Goal: Check status: Check status

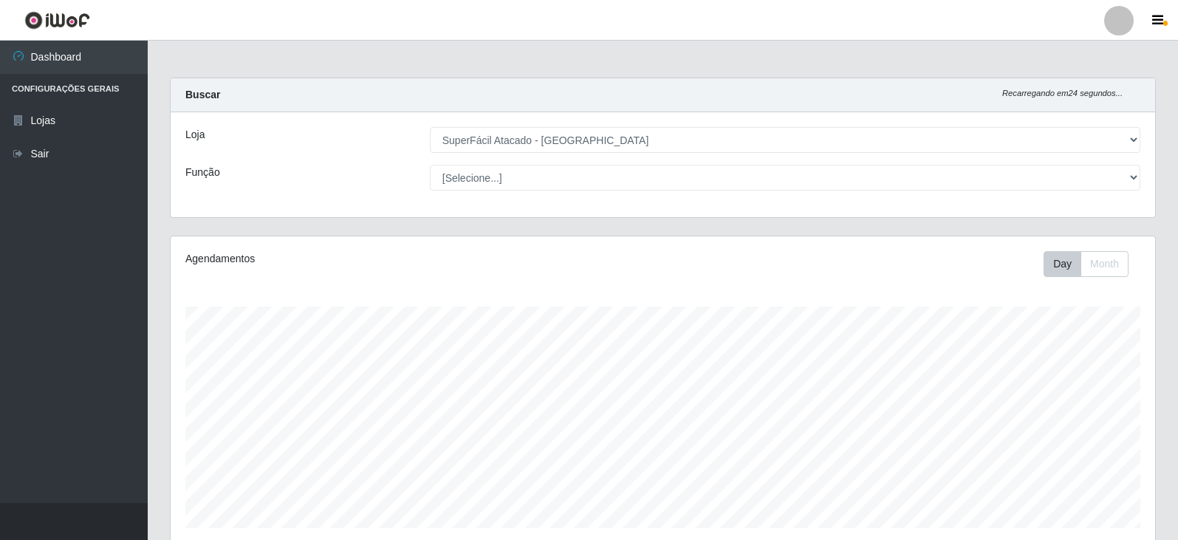
select select "504"
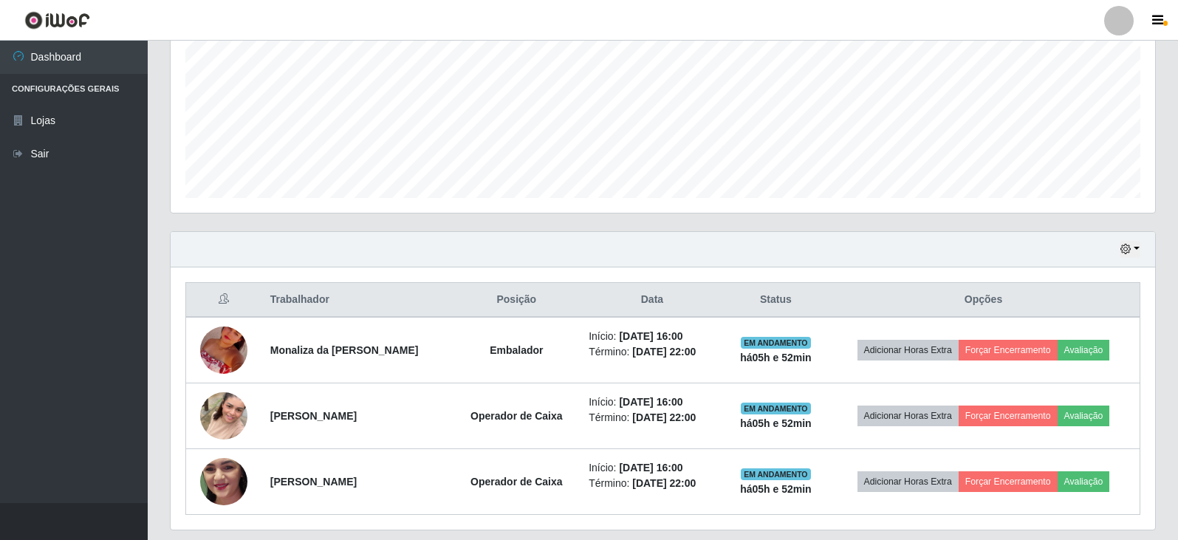
scroll to position [346, 0]
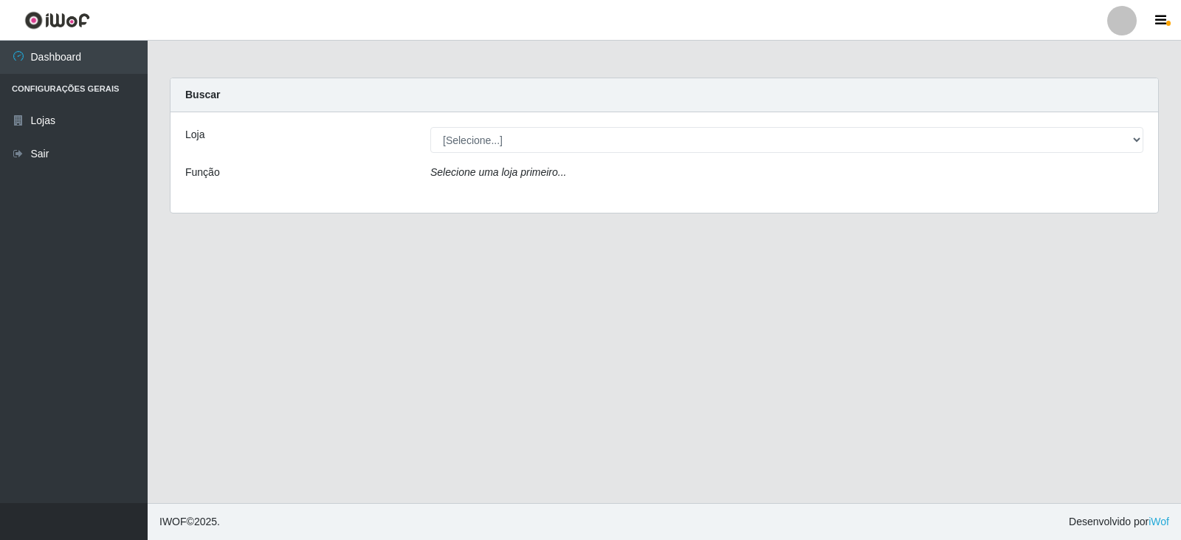
click at [218, 165] on label "Função" at bounding box center [202, 173] width 35 height 16
click at [196, 133] on label "Loja" at bounding box center [194, 135] width 19 height 16
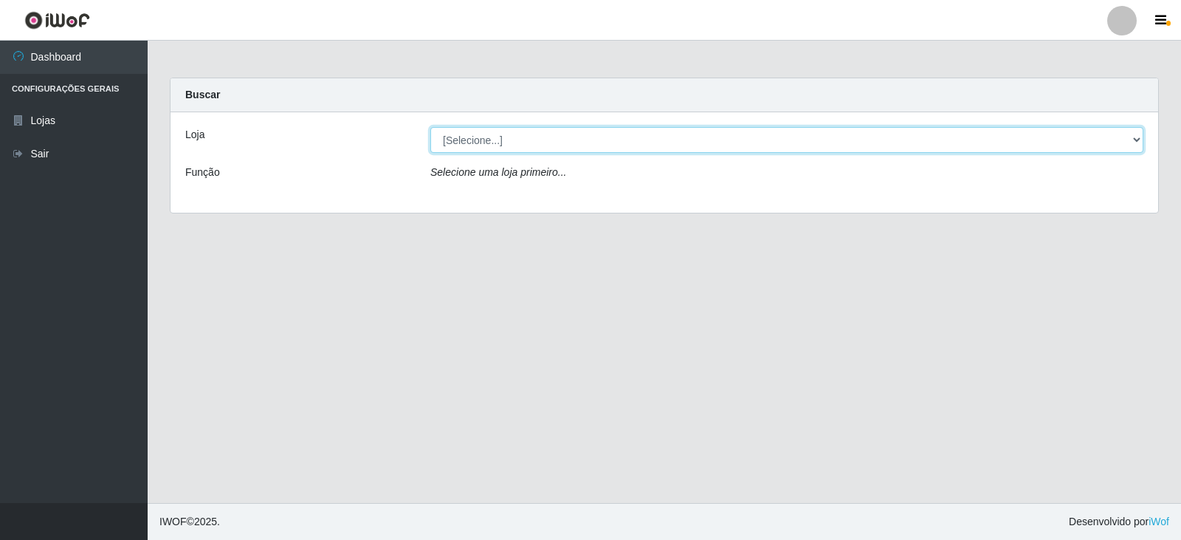
click at [430, 133] on select "[Selecione...] SuperFácil Atacado - Nova Betânia" at bounding box center [786, 140] width 713 height 26
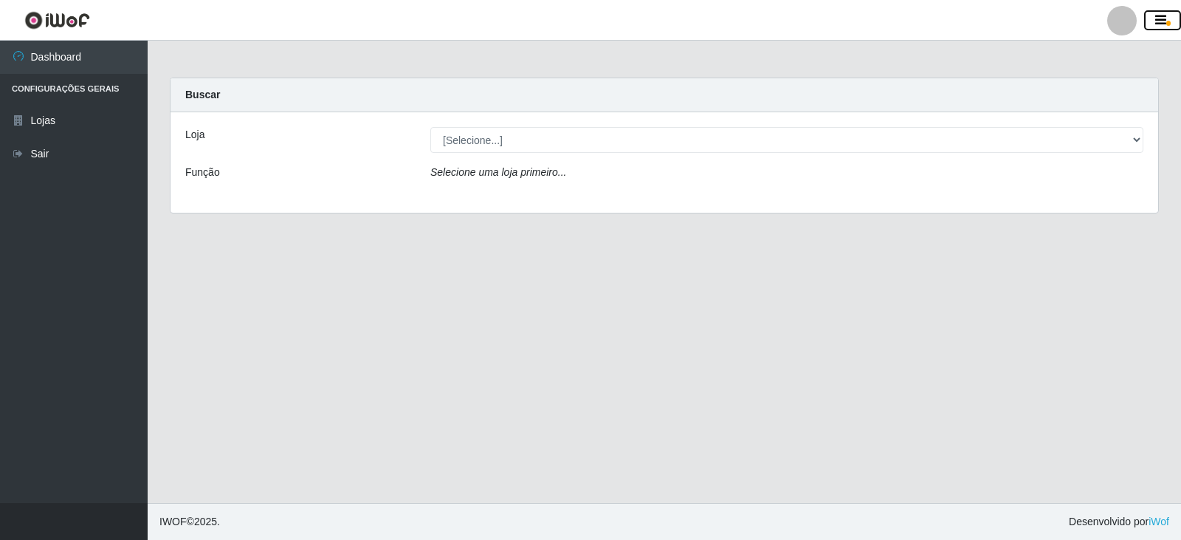
click at [1159, 24] on icon "button" at bounding box center [1160, 20] width 11 height 13
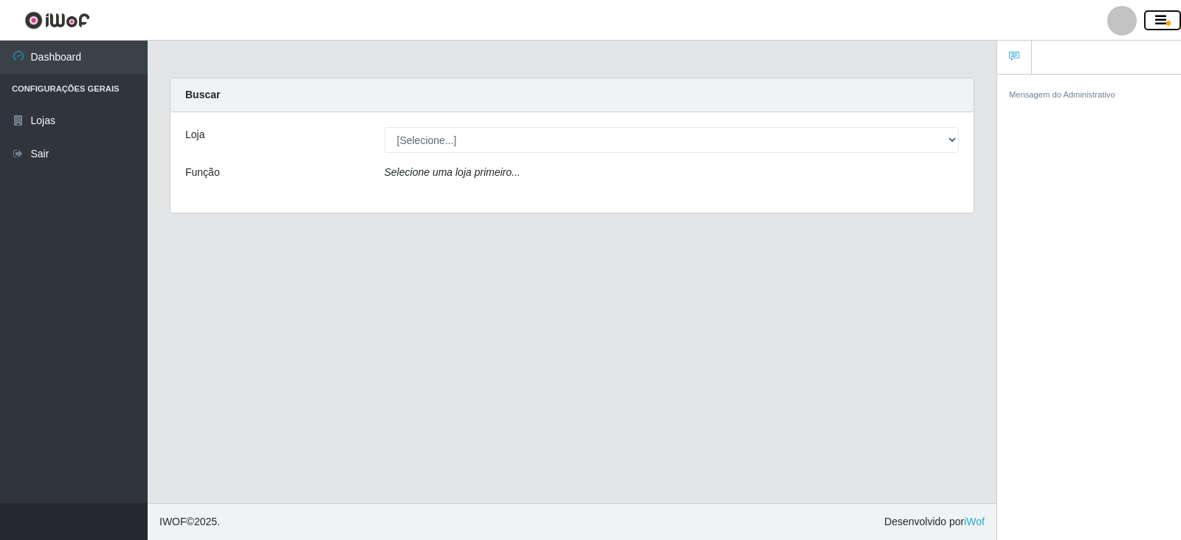
click at [1159, 24] on icon "button" at bounding box center [1160, 20] width 11 height 13
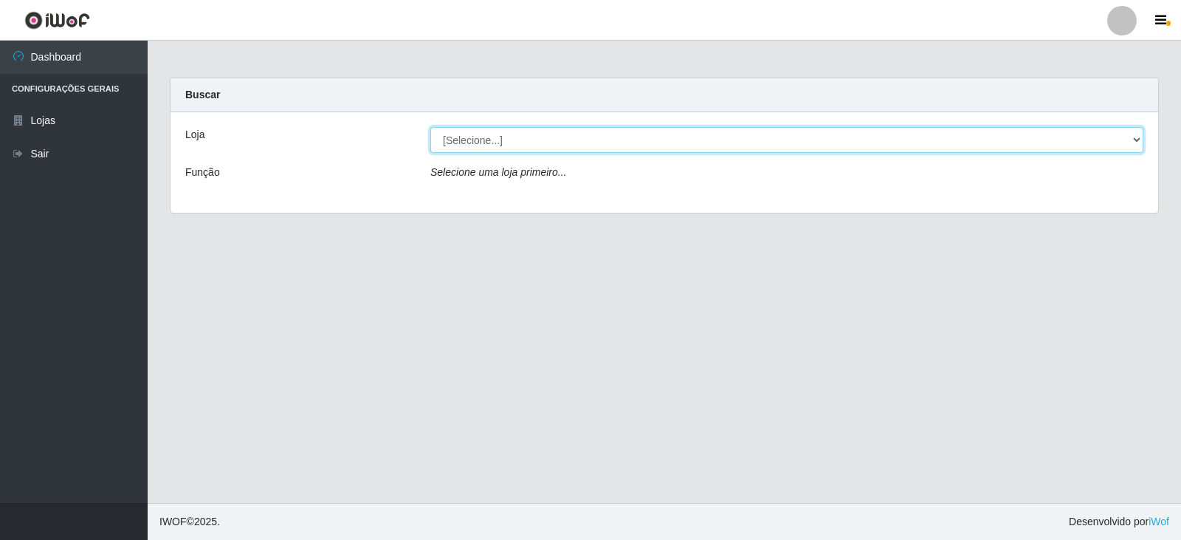
click at [551, 141] on select "[Selecione...] SuperFácil Atacado - Nova Betânia" at bounding box center [786, 140] width 713 height 26
select select "504"
click at [430, 127] on select "[Selecione...] SuperFácil Atacado - Nova Betânia" at bounding box center [786, 140] width 713 height 26
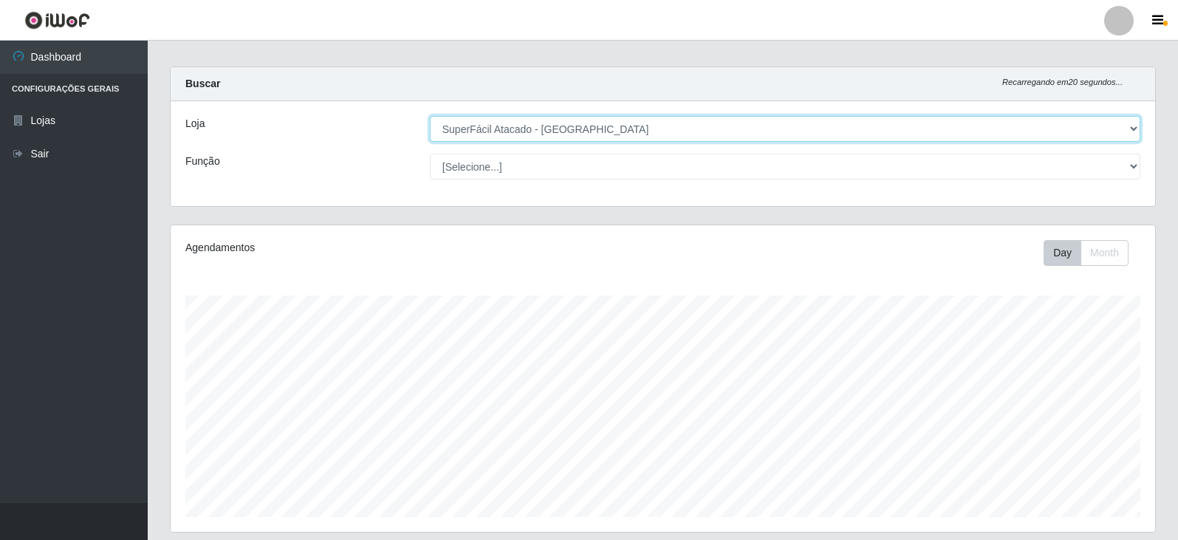
scroll to position [178, 0]
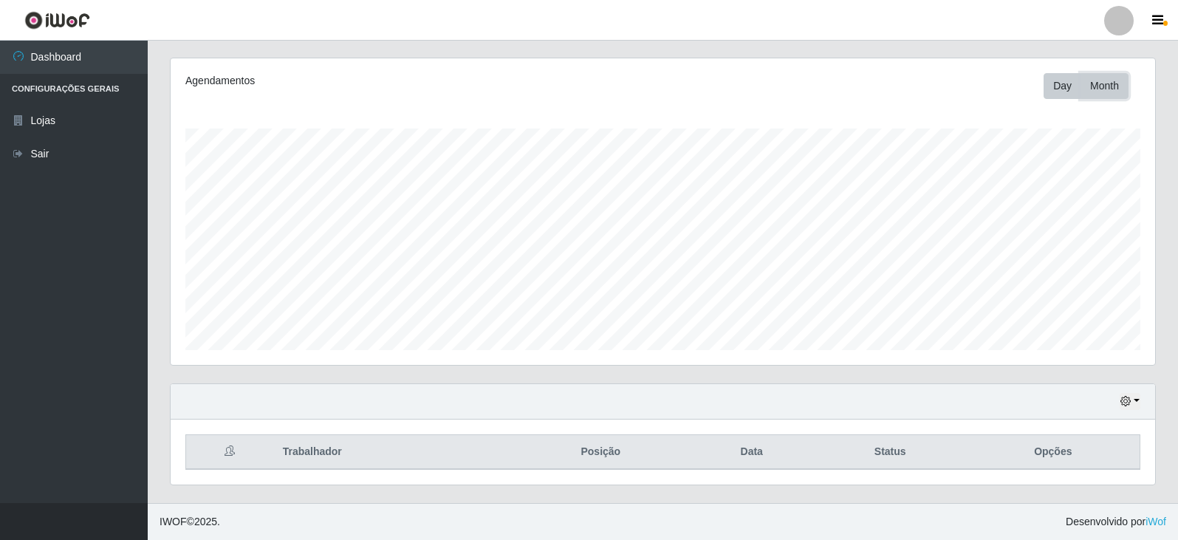
click at [1093, 84] on button "Month" at bounding box center [1104, 86] width 48 height 26
click at [1057, 89] on button "Day" at bounding box center [1062, 86] width 38 height 26
click at [1138, 400] on button "button" at bounding box center [1129, 401] width 21 height 17
click at [1018, 405] on div "Hoje 1 dia 3 dias 1 Semana Não encerrados" at bounding box center [663, 401] width 984 height 35
